Goal: Navigation & Orientation: Find specific page/section

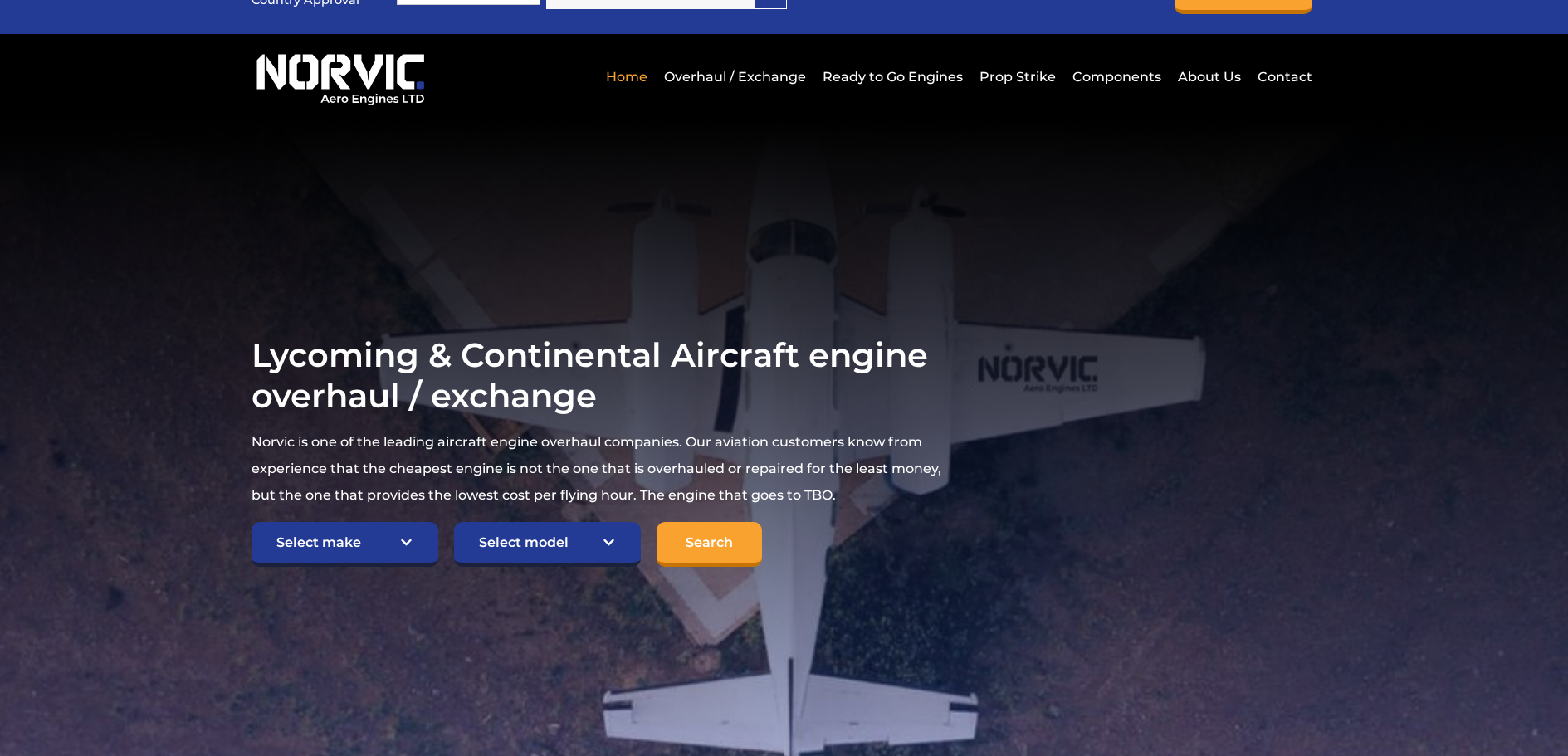
scroll to position [68, 0]
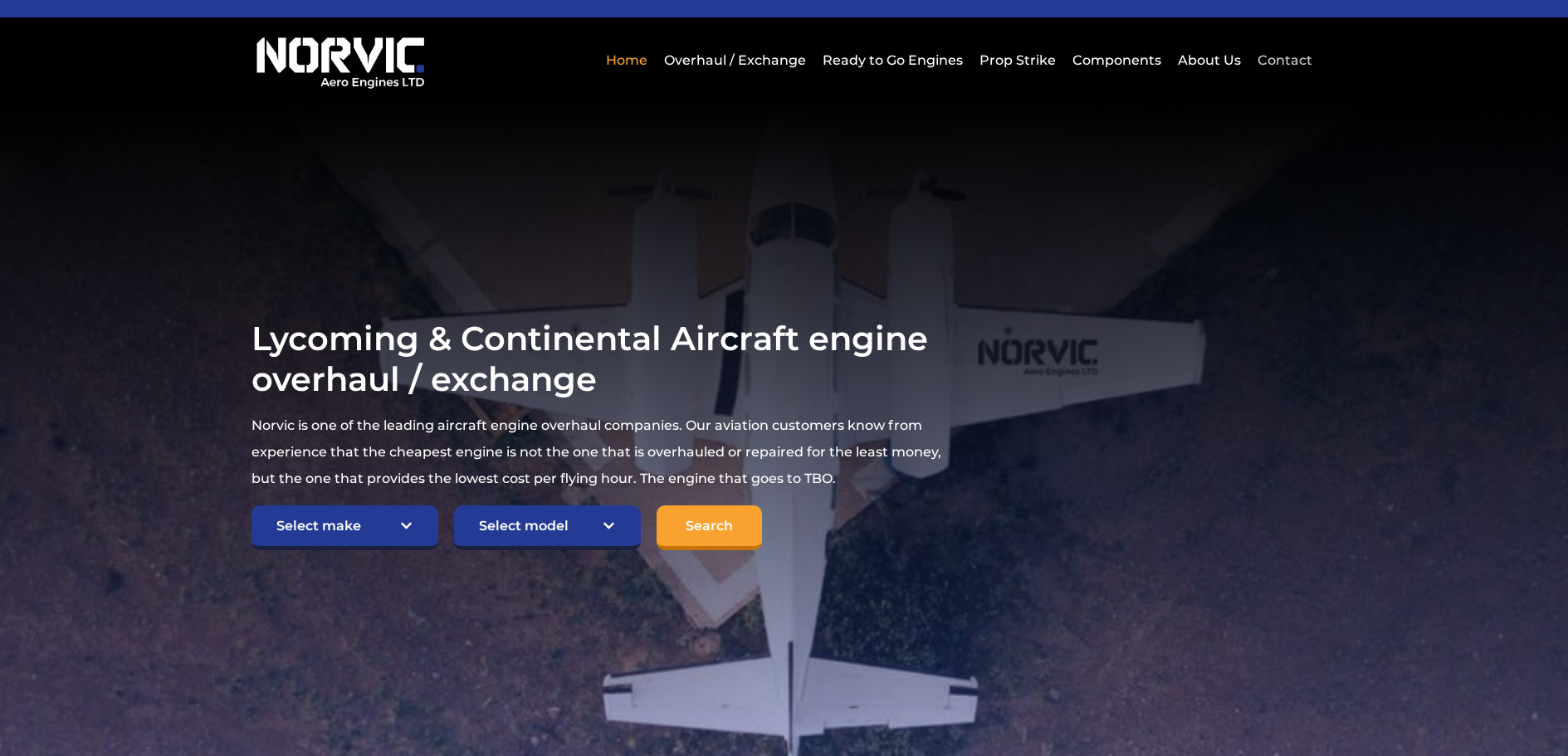
click at [1278, 56] on link "Contact" at bounding box center [1282, 59] width 59 height 40
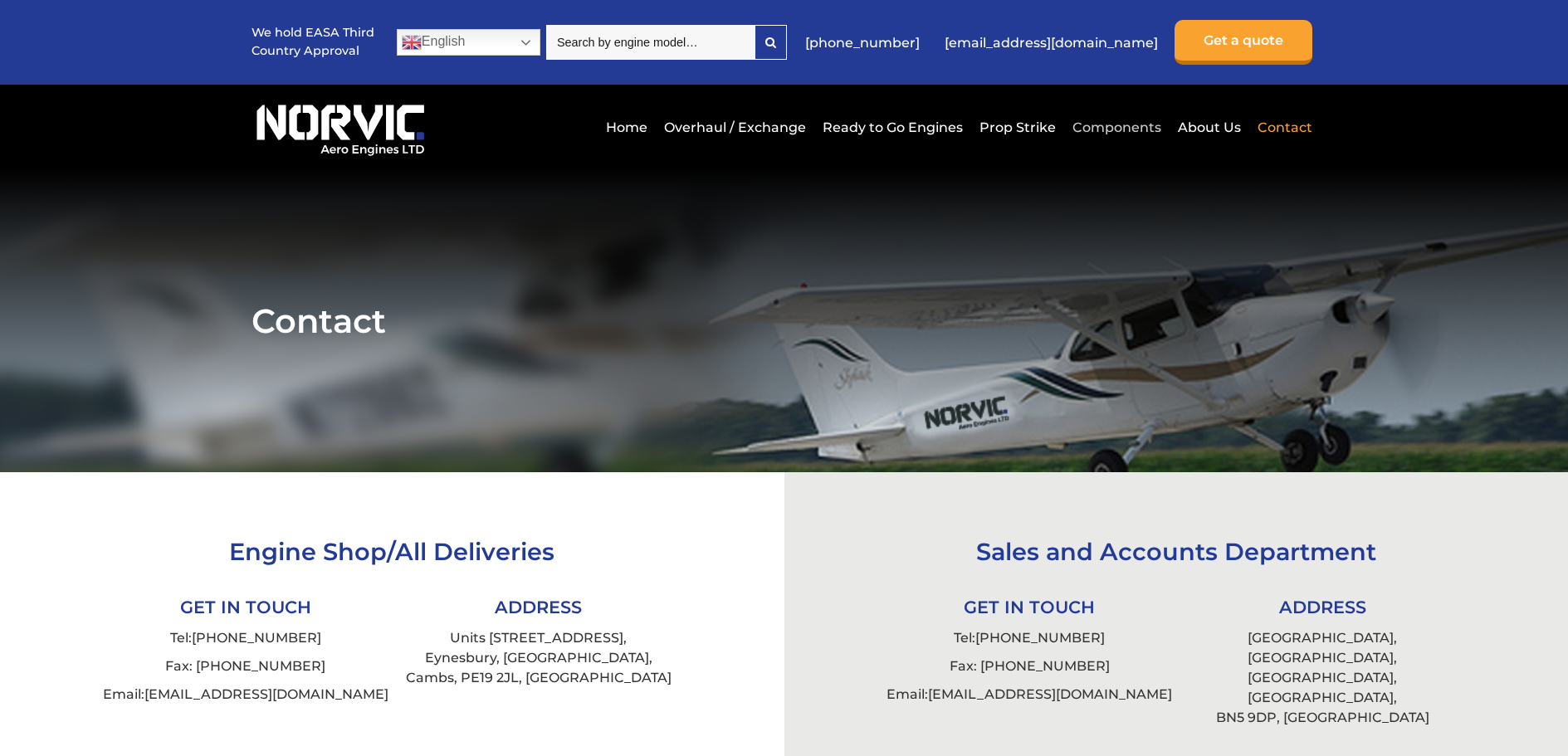
click at [1127, 124] on link "Components" at bounding box center [1116, 127] width 97 height 40
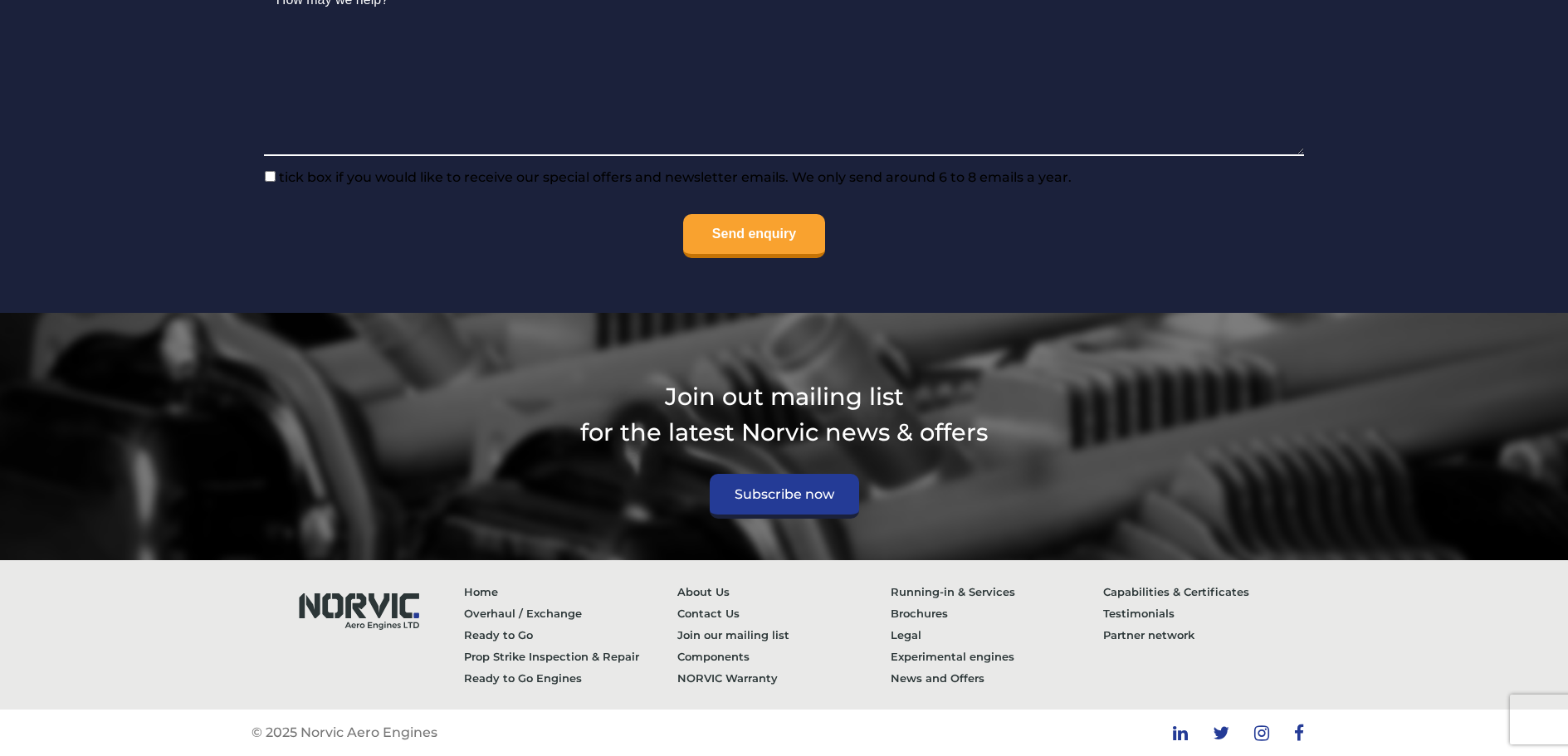
scroll to position [2071, 0]
